Goal: Task Accomplishment & Management: Complete application form

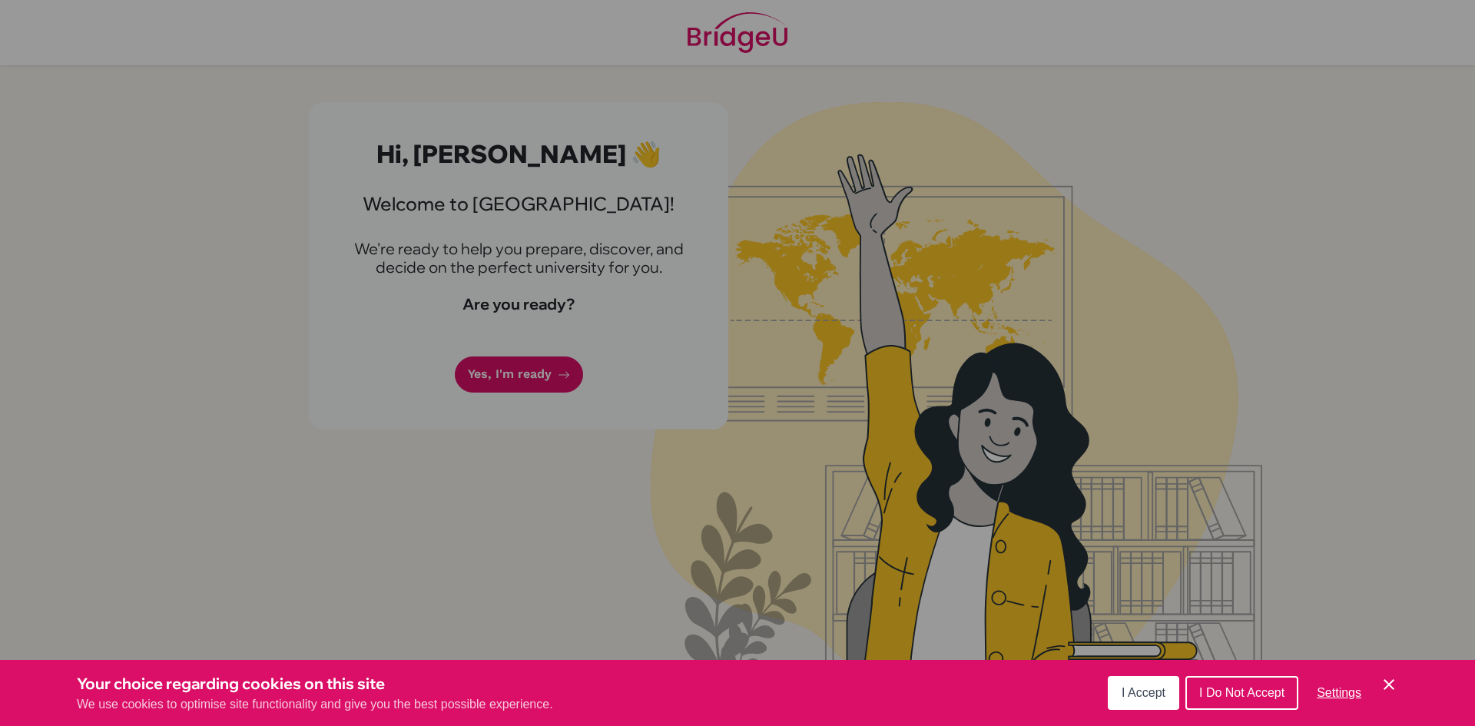
click at [1149, 700] on button "I Accept" at bounding box center [1142, 693] width 71 height 34
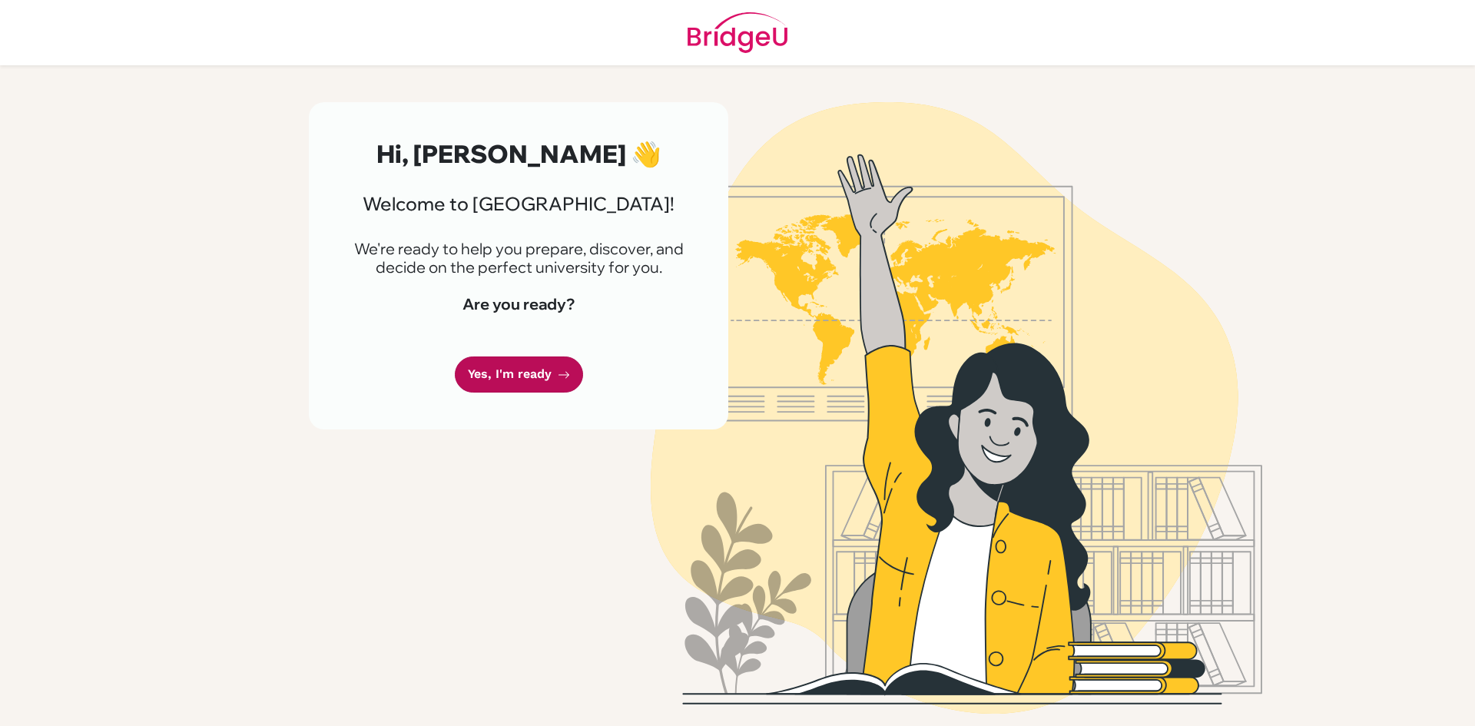
click at [521, 377] on link "Yes, I'm ready" at bounding box center [519, 374] width 128 height 36
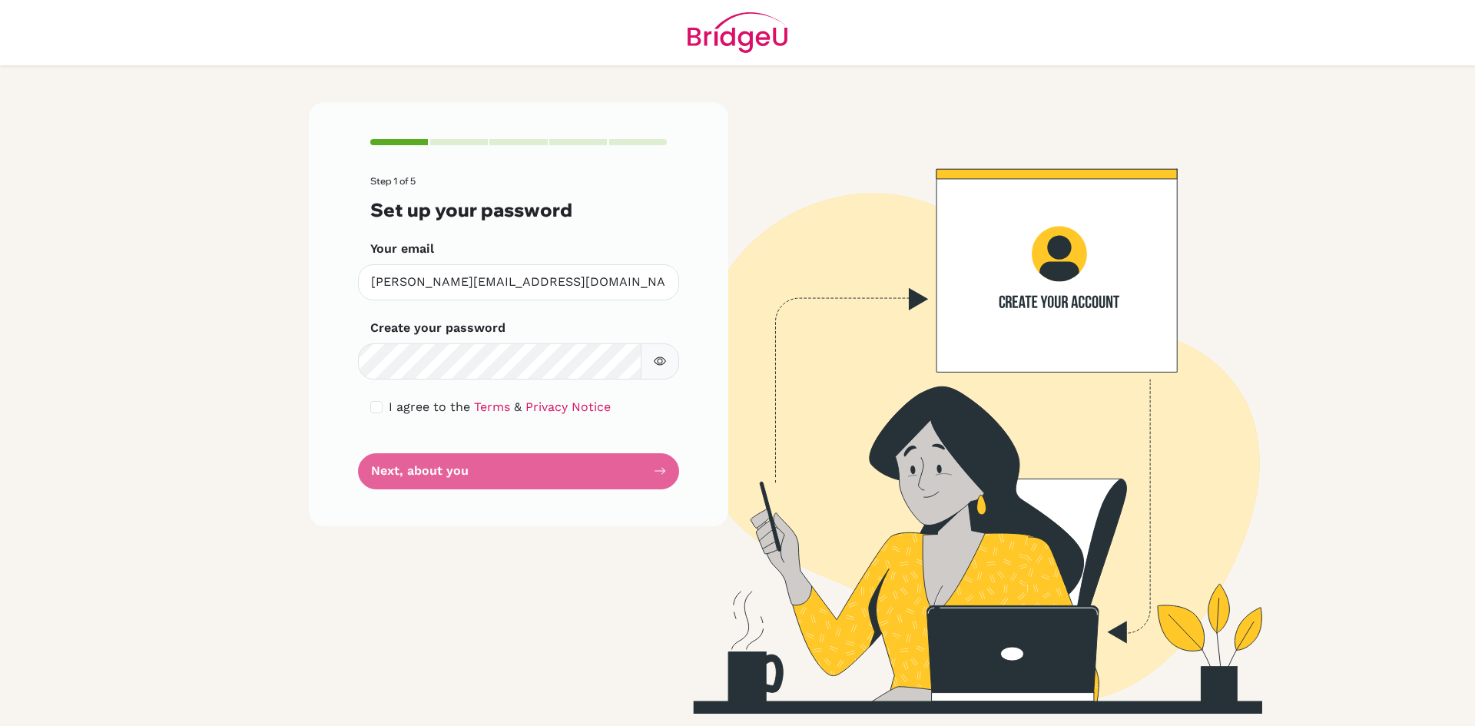
click at [665, 365] on button "button" at bounding box center [660, 361] width 38 height 36
click at [379, 404] on input "checkbox" at bounding box center [376, 407] width 12 height 12
checkbox input "true"
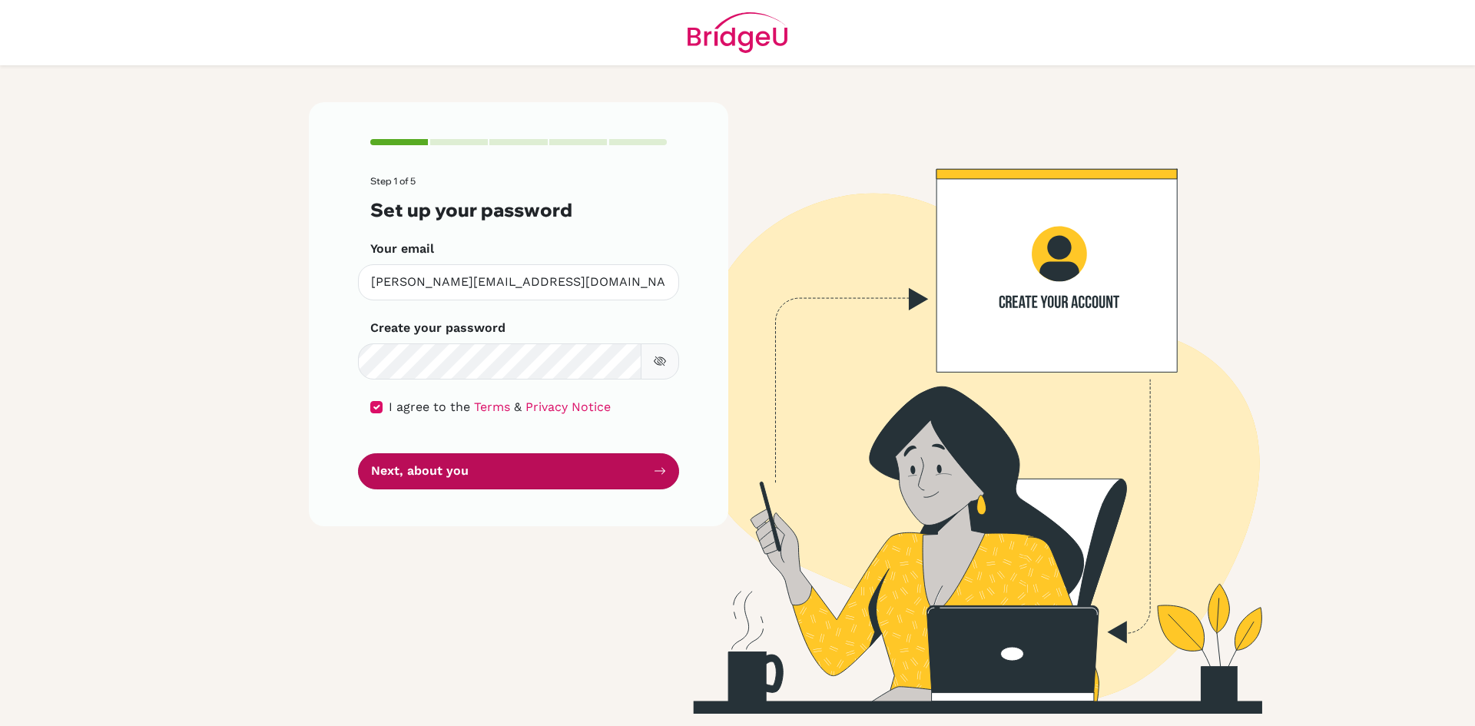
click at [471, 472] on button "Next, about you" at bounding box center [518, 471] width 321 height 36
